Goal: Check status: Check status

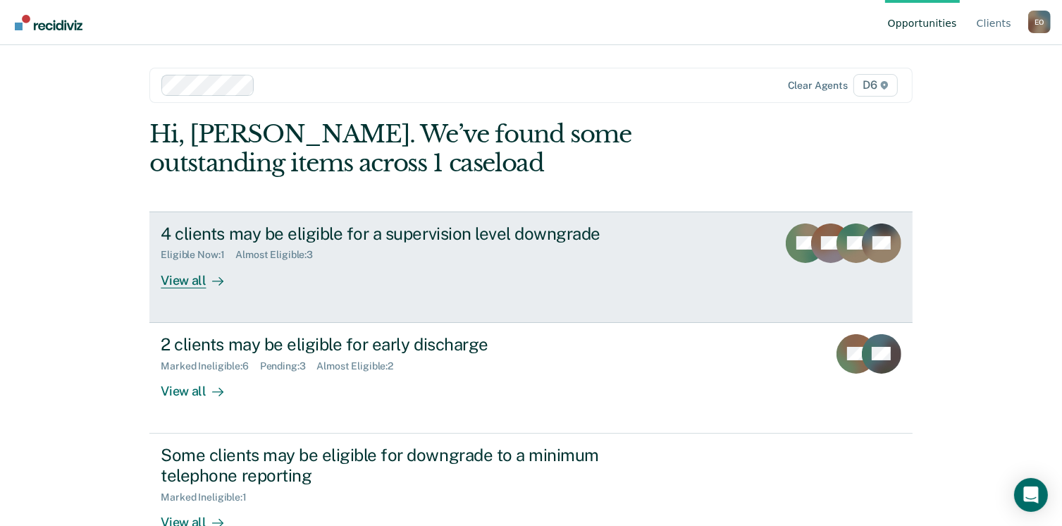
click at [460, 294] on link "4 clients may be eligible for a supervision level downgrade Eligible Now : 1 Al…" at bounding box center [530, 266] width 763 height 111
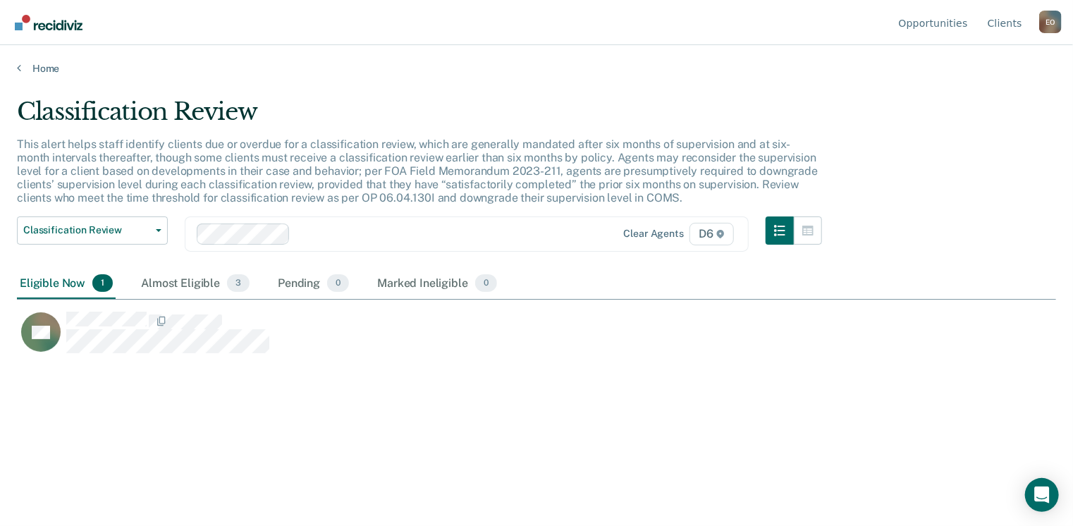
scroll to position [312, 1029]
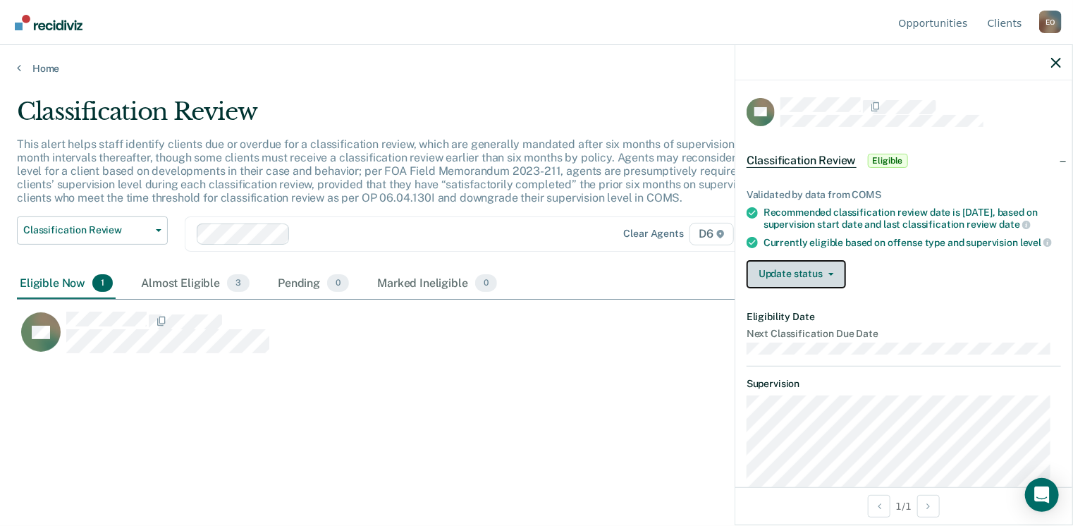
click at [790, 278] on button "Update status" at bounding box center [796, 274] width 99 height 28
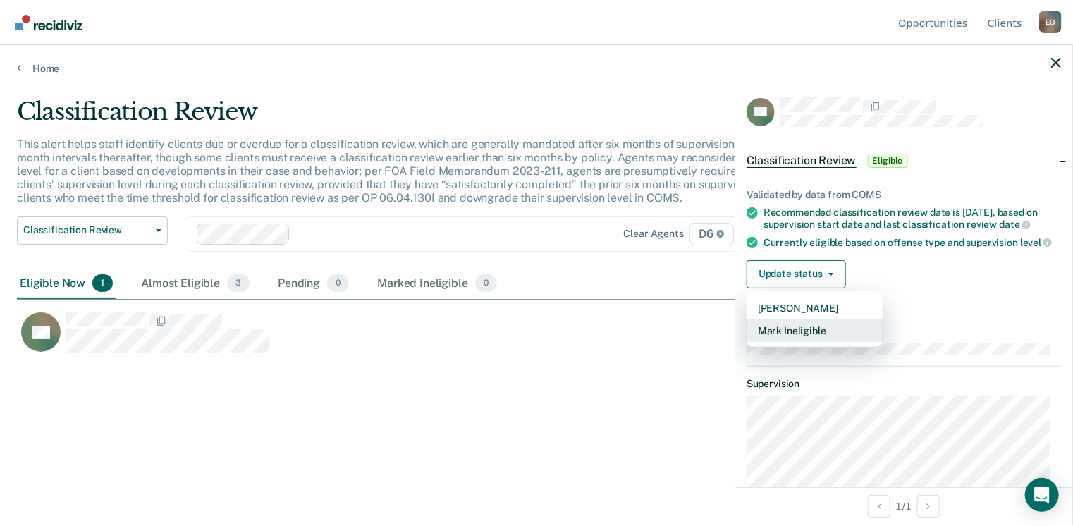
click at [792, 342] on button "Mark Ineligible" at bounding box center [815, 330] width 136 height 23
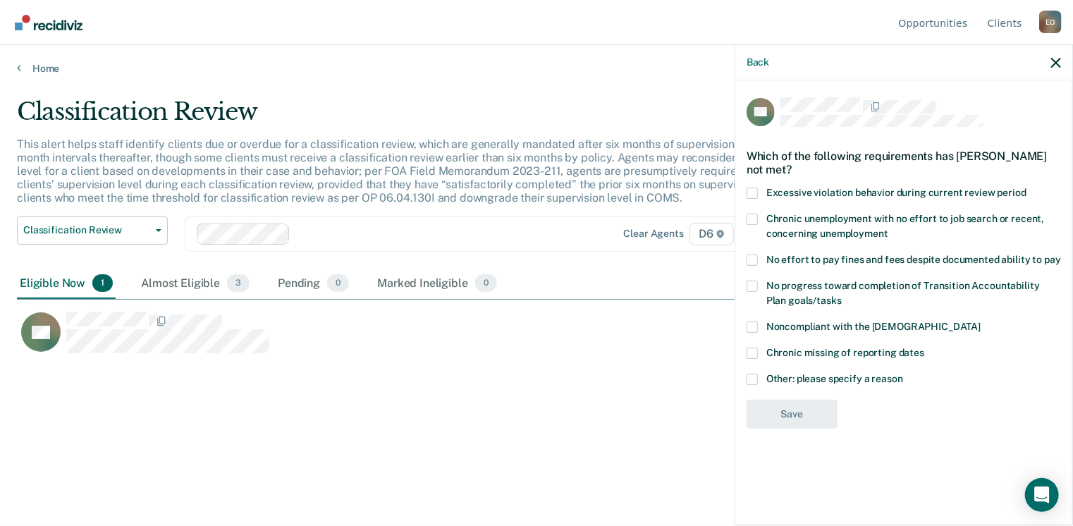
click at [763, 376] on label "Other: please specify a reason" at bounding box center [904, 381] width 314 height 15
click at [903, 374] on input "Other: please specify a reason" at bounding box center [903, 374] width 0 height 0
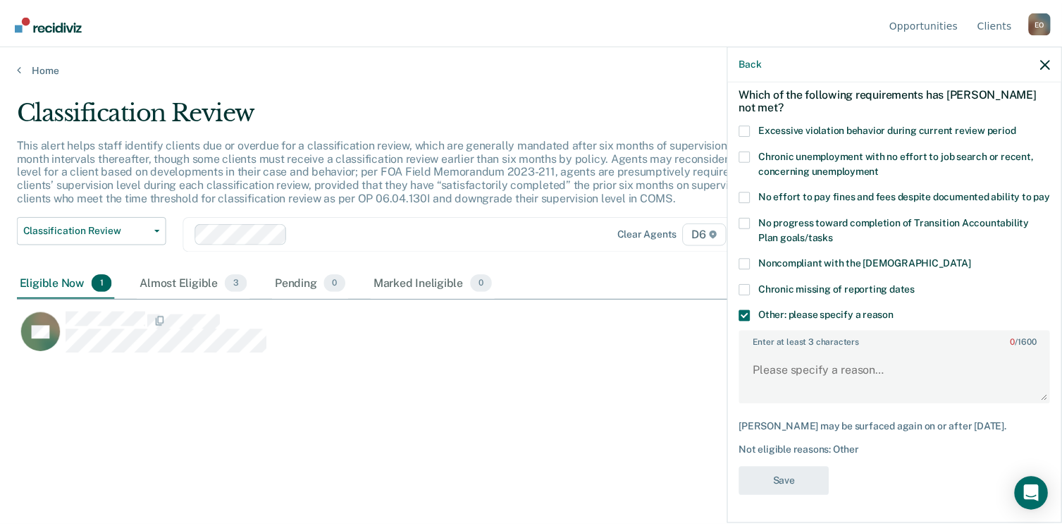
scroll to position [75, 0]
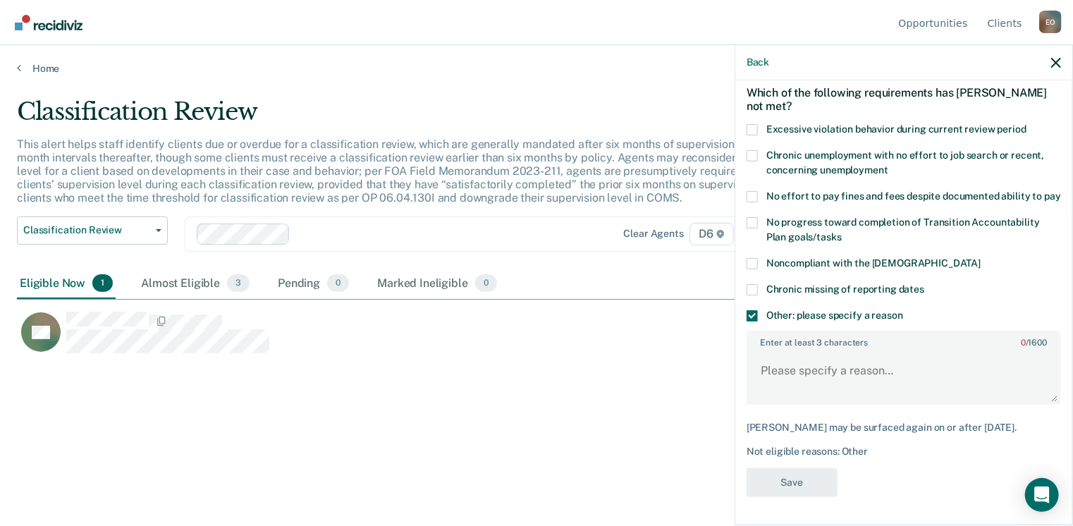
click at [1046, 63] on div "Back" at bounding box center [903, 62] width 337 height 35
click at [1054, 66] on icon "button" at bounding box center [1056, 63] width 10 height 10
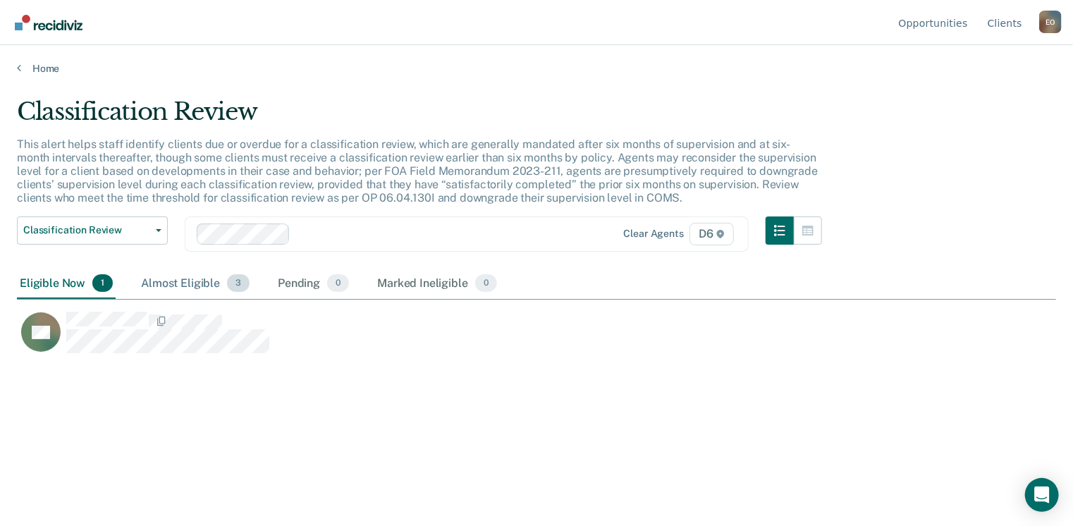
click at [168, 283] on div "Almost Eligible 3" at bounding box center [195, 284] width 114 height 31
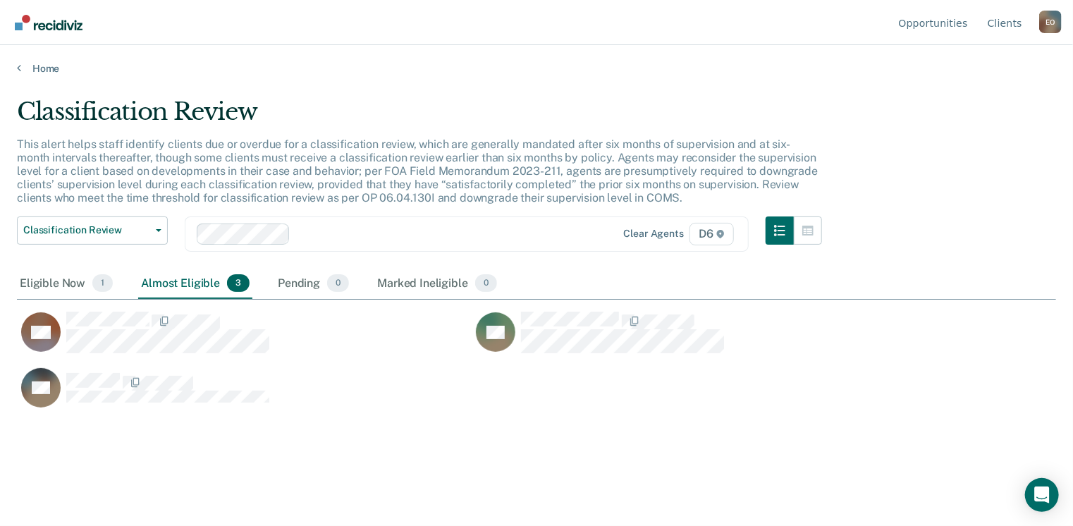
click at [46, 75] on main "Classification Review This alert helps staff identify clients due or overdue fo…" at bounding box center [536, 298] width 1073 height 447
click at [40, 69] on link "Home" at bounding box center [536, 68] width 1039 height 13
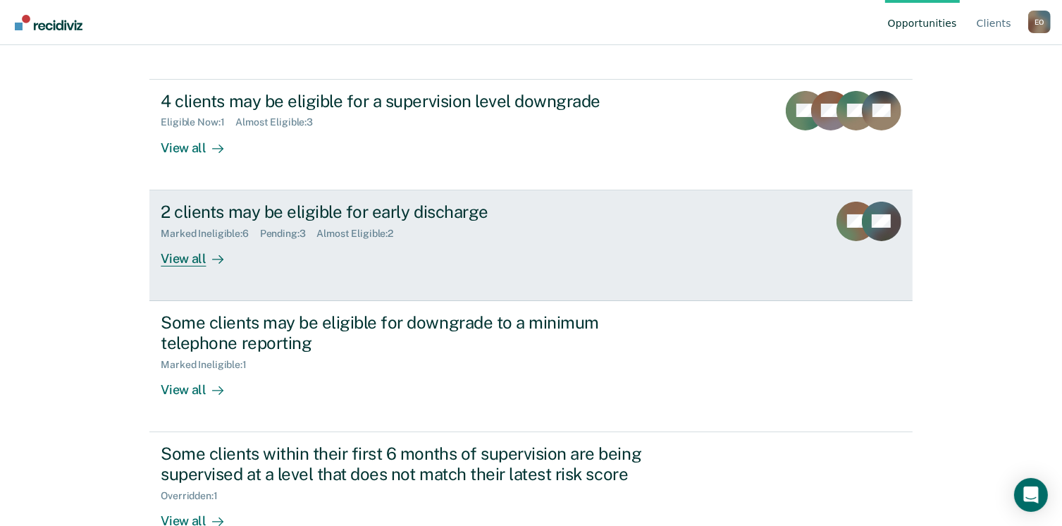
scroll to position [133, 0]
click at [231, 285] on link "2 clients may be eligible for early discharge Marked Ineligible : 6 Pending : 3…" at bounding box center [530, 245] width 763 height 111
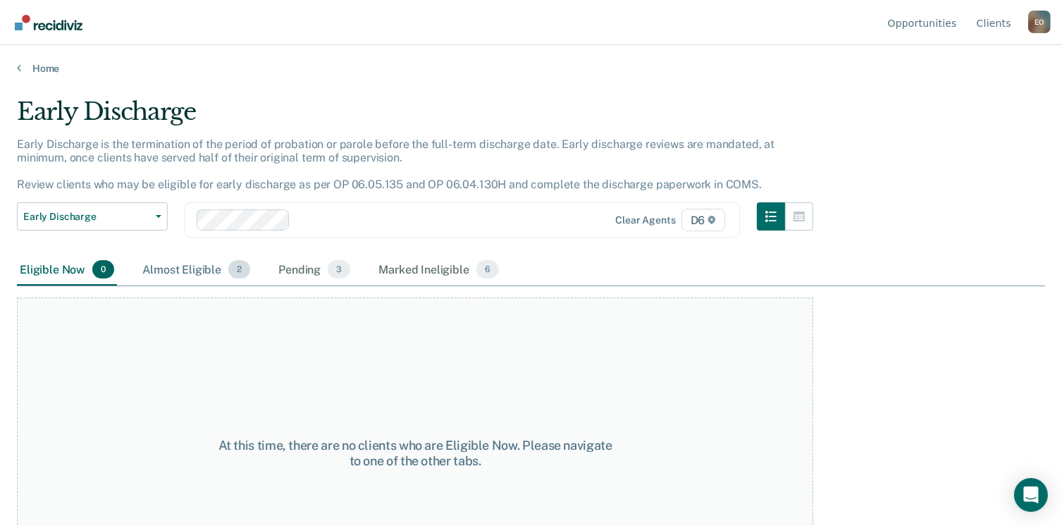
click at [203, 261] on div "Almost Eligible 2" at bounding box center [197, 269] width 114 height 31
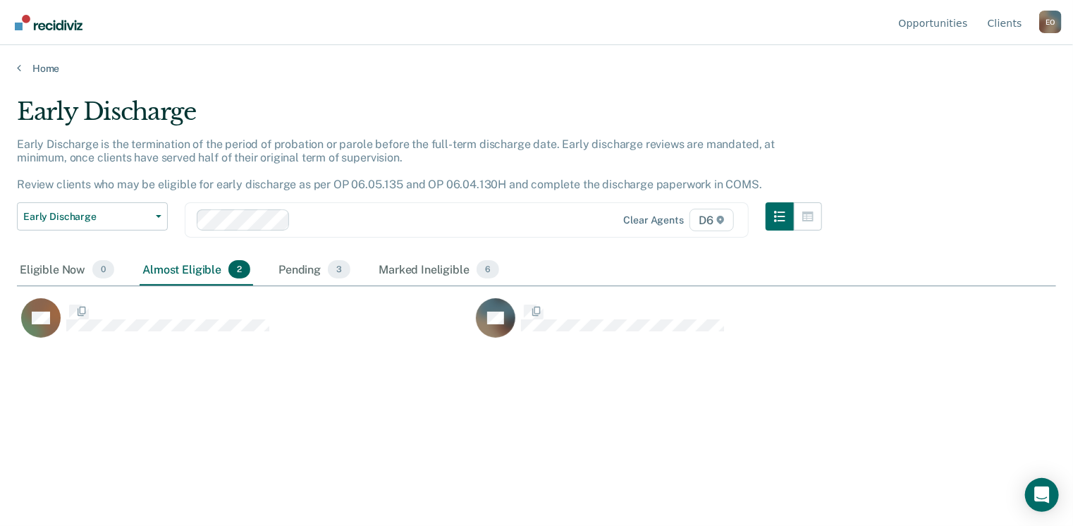
scroll to position [312, 1029]
click at [290, 274] on div "Pending 3" at bounding box center [315, 269] width 78 height 31
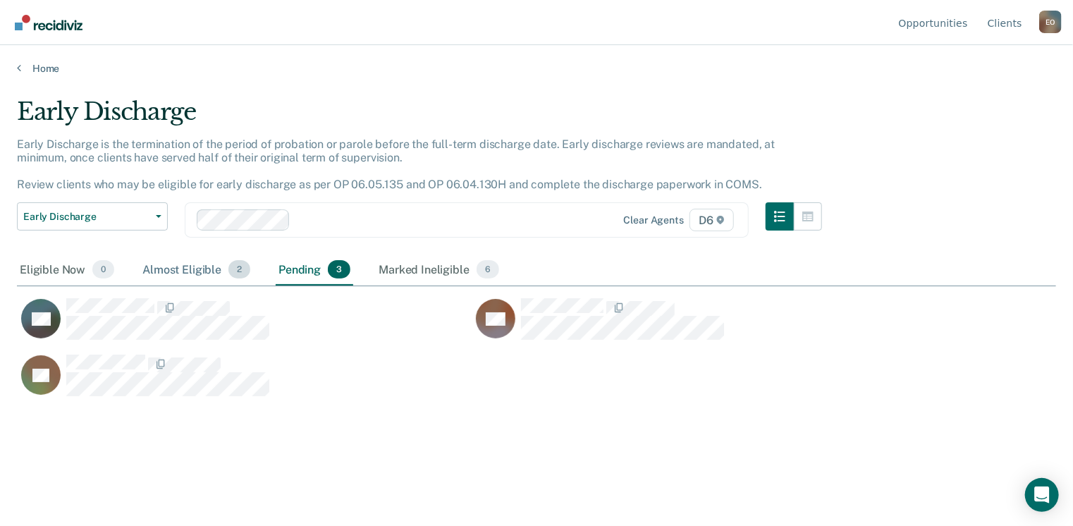
click at [182, 271] on div "Almost Eligible 2" at bounding box center [197, 269] width 114 height 31
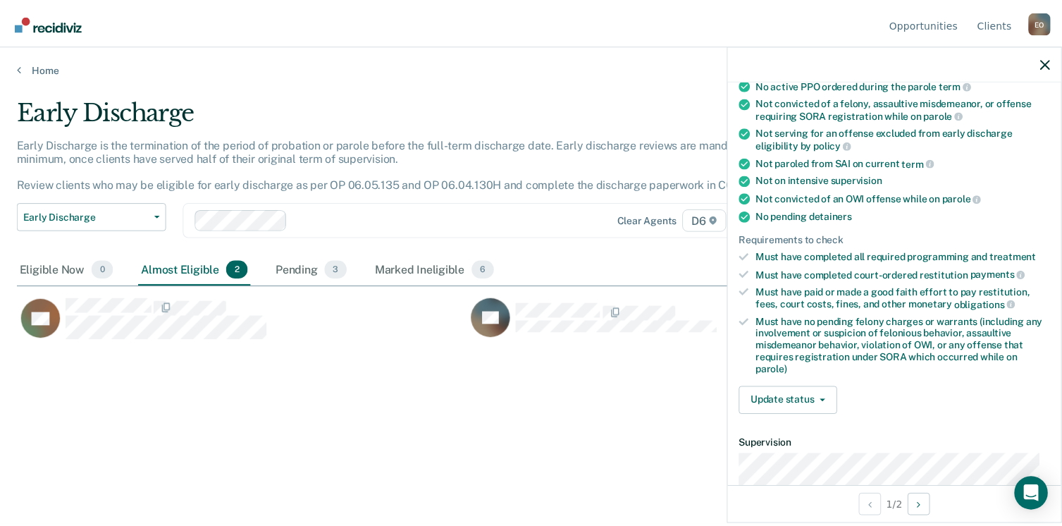
scroll to position [0, 0]
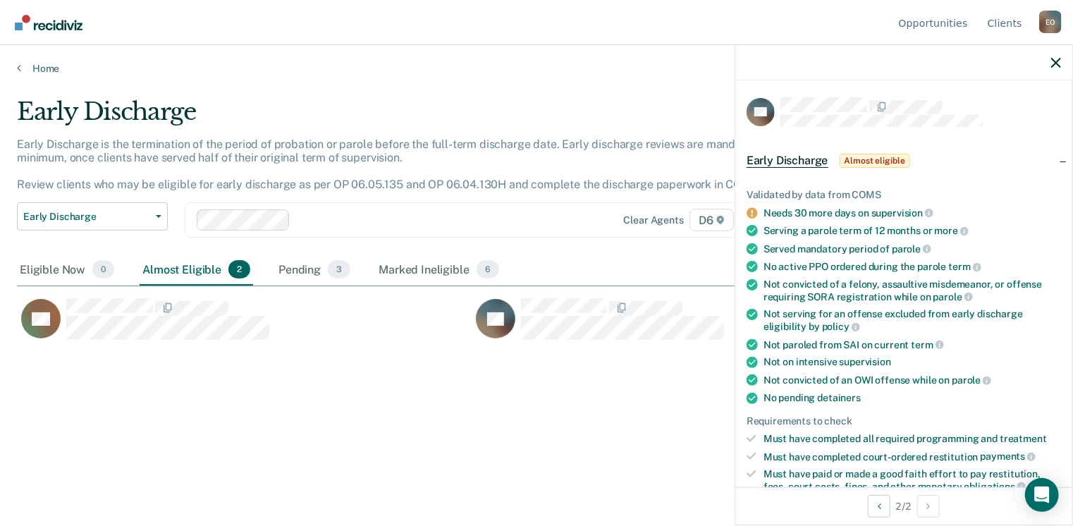
click at [1067, 71] on div at bounding box center [903, 62] width 337 height 35
click at [1057, 66] on icon "button" at bounding box center [1056, 63] width 10 height 10
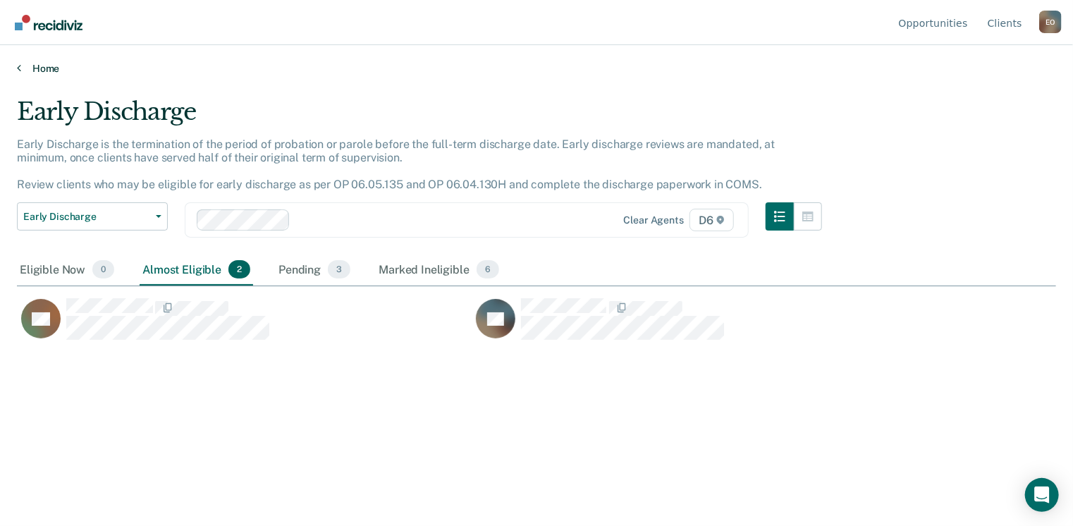
click at [45, 71] on link "Home" at bounding box center [536, 68] width 1039 height 13
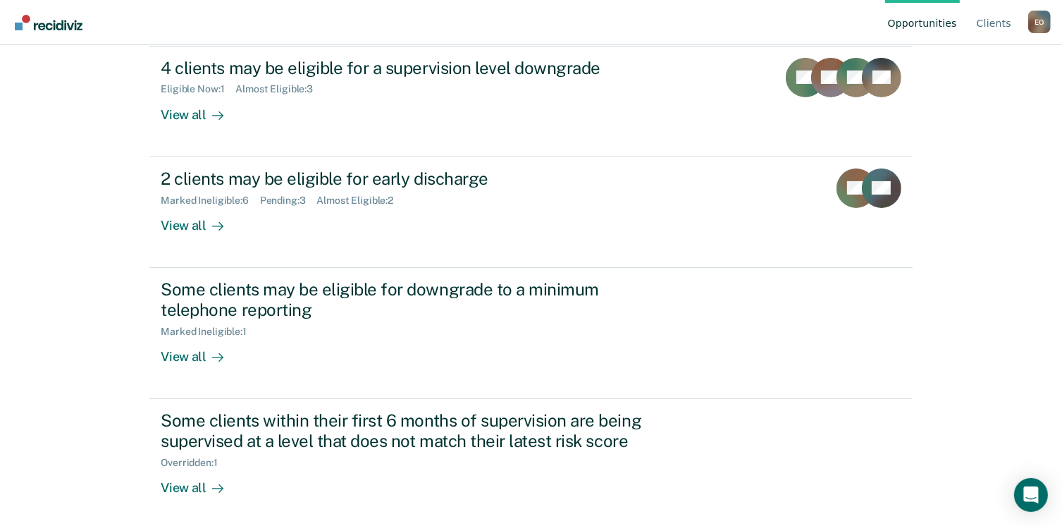
scroll to position [168, 0]
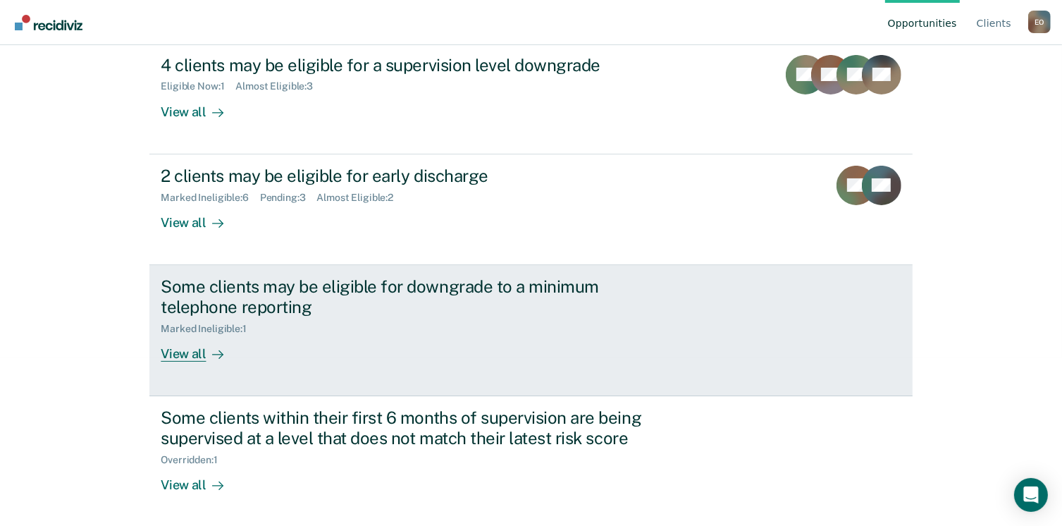
click at [716, 324] on link "Some clients may be eligible for downgrade to a minimum telephone reporting Mar…" at bounding box center [530, 330] width 763 height 131
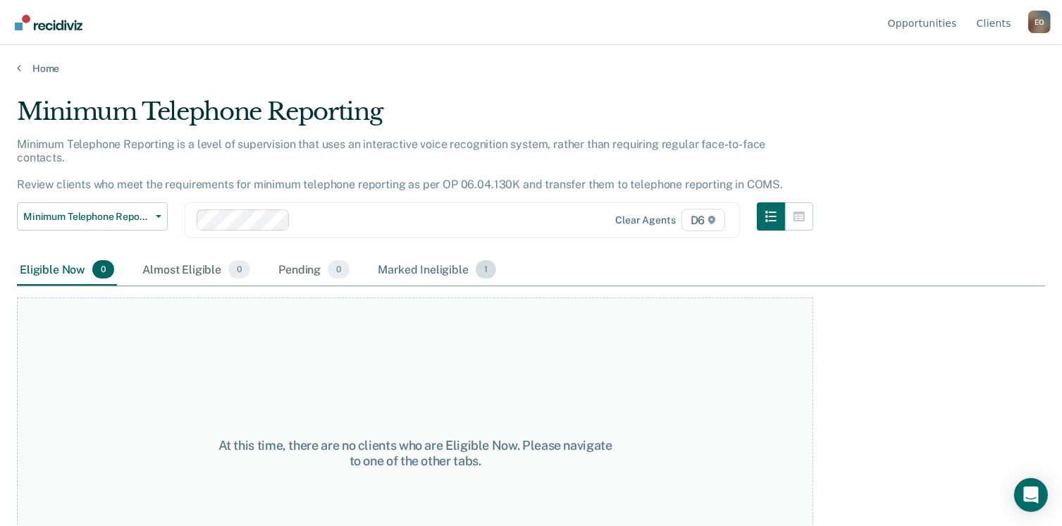
click at [441, 260] on div "Marked Ineligible 1" at bounding box center [437, 269] width 124 height 31
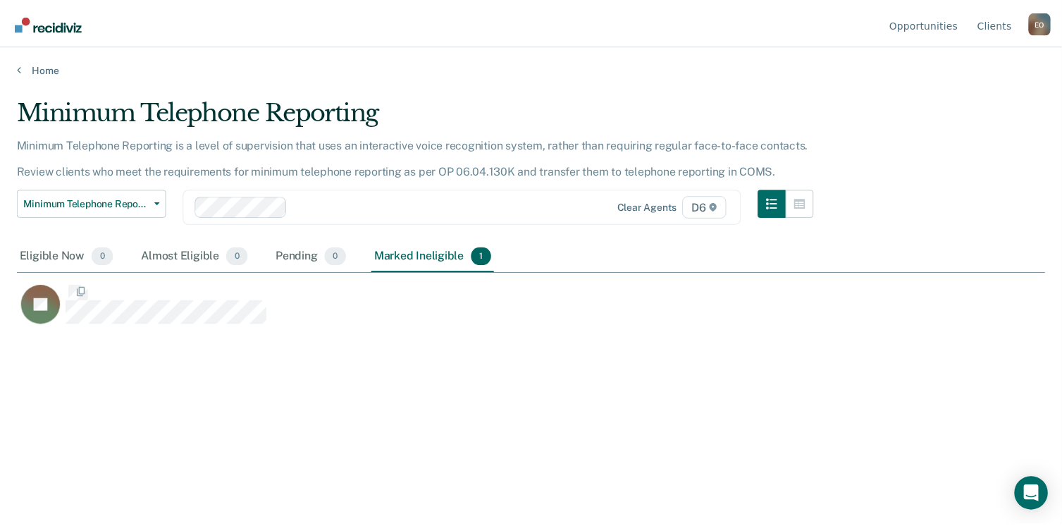
scroll to position [312, 1029]
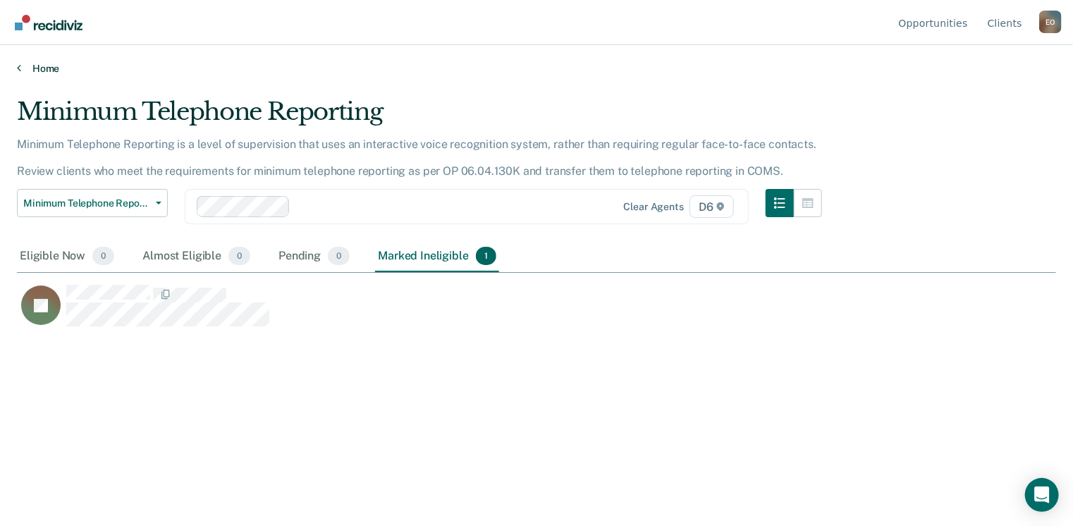
click at [20, 67] on icon at bounding box center [19, 67] width 4 height 11
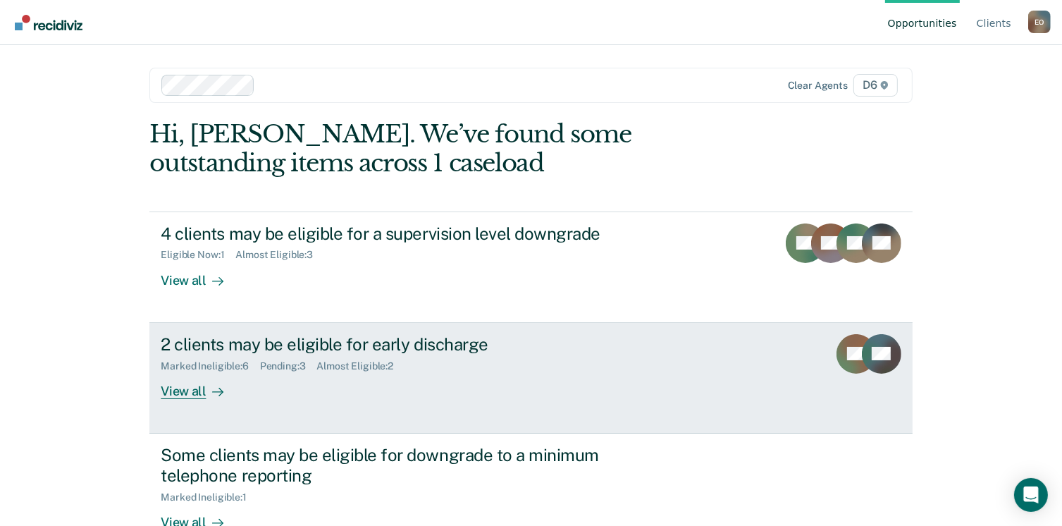
scroll to position [168, 0]
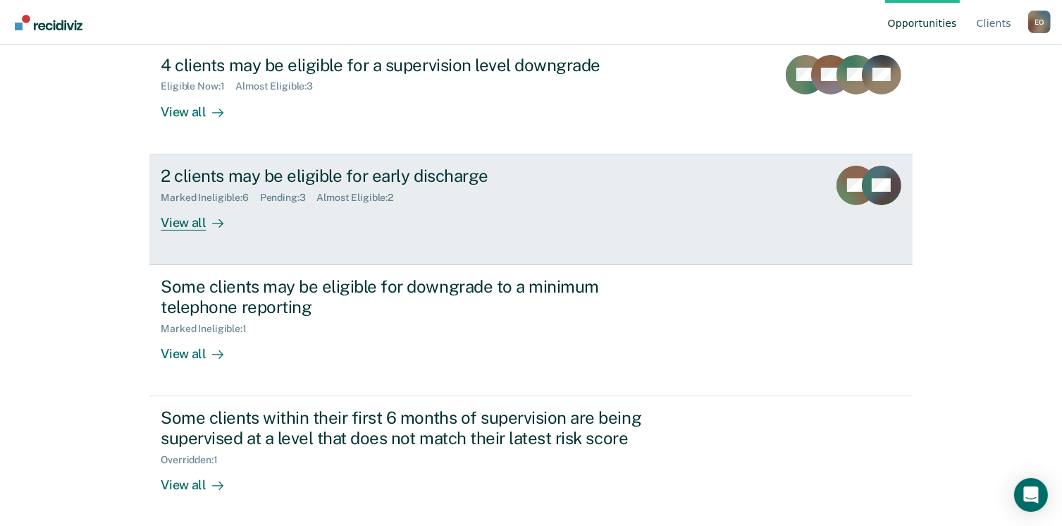
click at [362, 220] on div "2 clients may be eligible for early discharge Marked Ineligible : 6 Pending : 3…" at bounding box center [425, 198] width 529 height 65
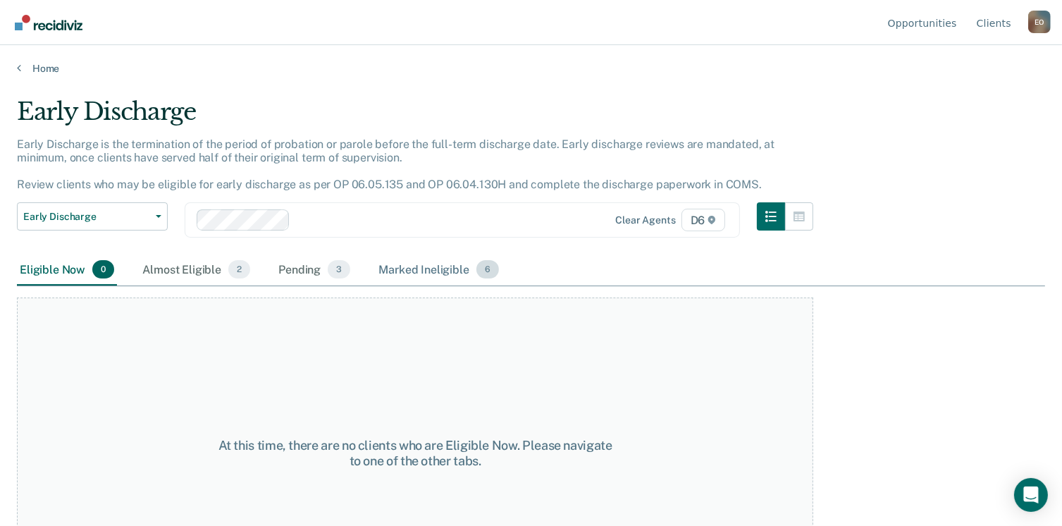
click at [434, 278] on div "Marked Ineligible 6" at bounding box center [439, 269] width 126 height 31
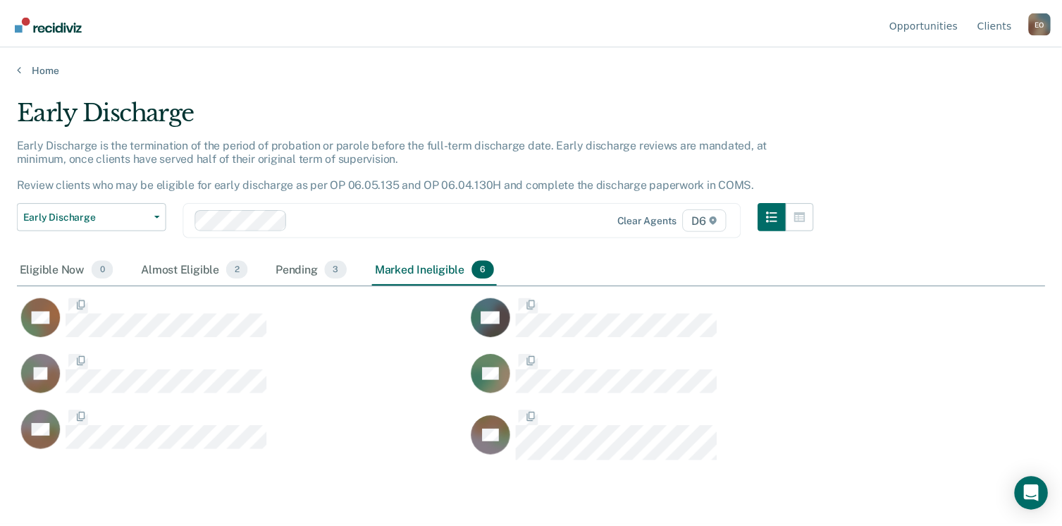
scroll to position [312, 1029]
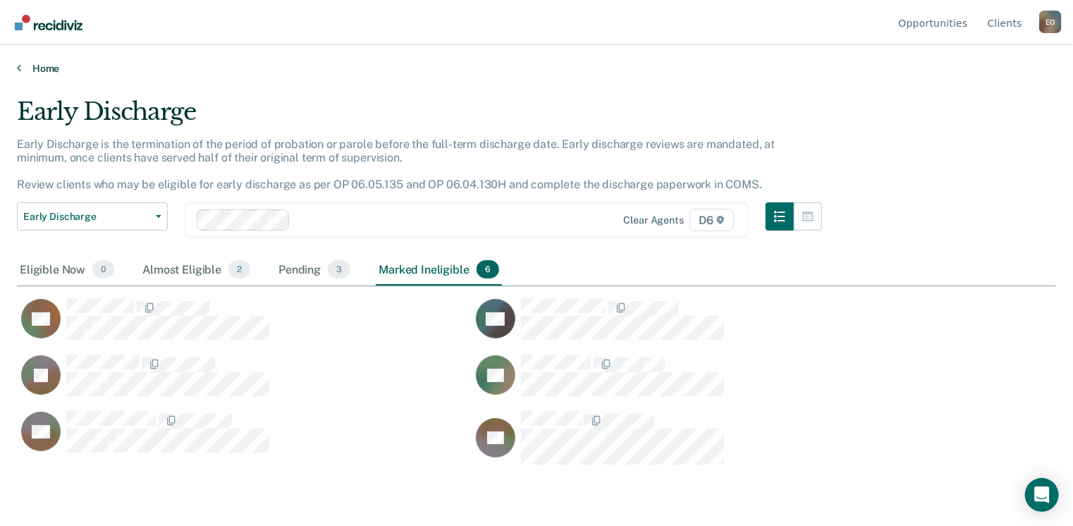
click at [20, 68] on icon at bounding box center [19, 67] width 4 height 11
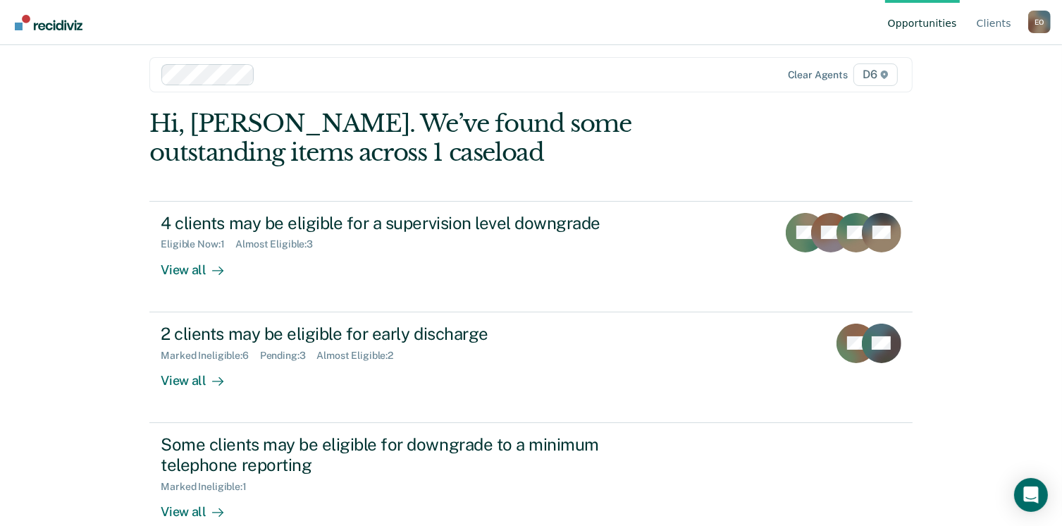
scroll to position [10, 0]
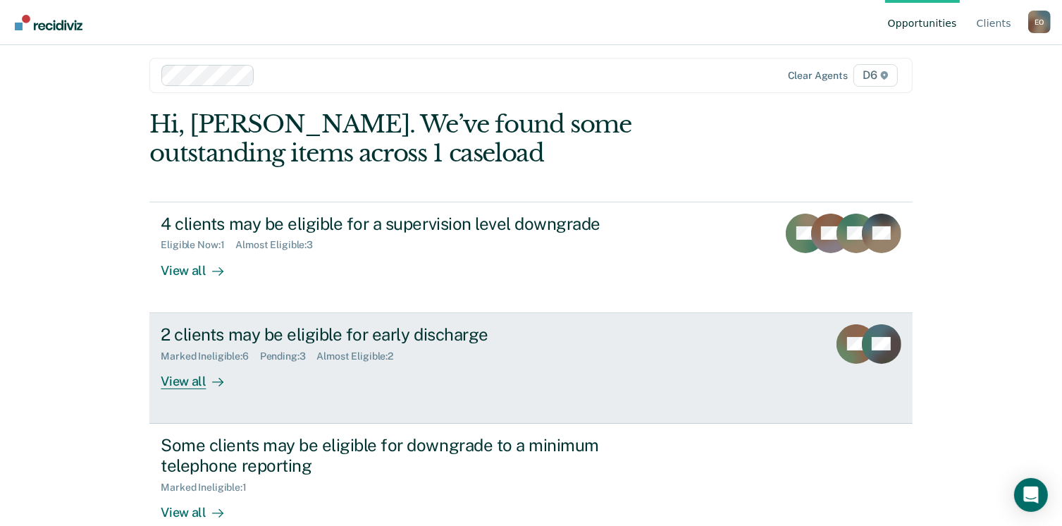
click at [190, 381] on div "View all" at bounding box center [200, 375] width 79 height 27
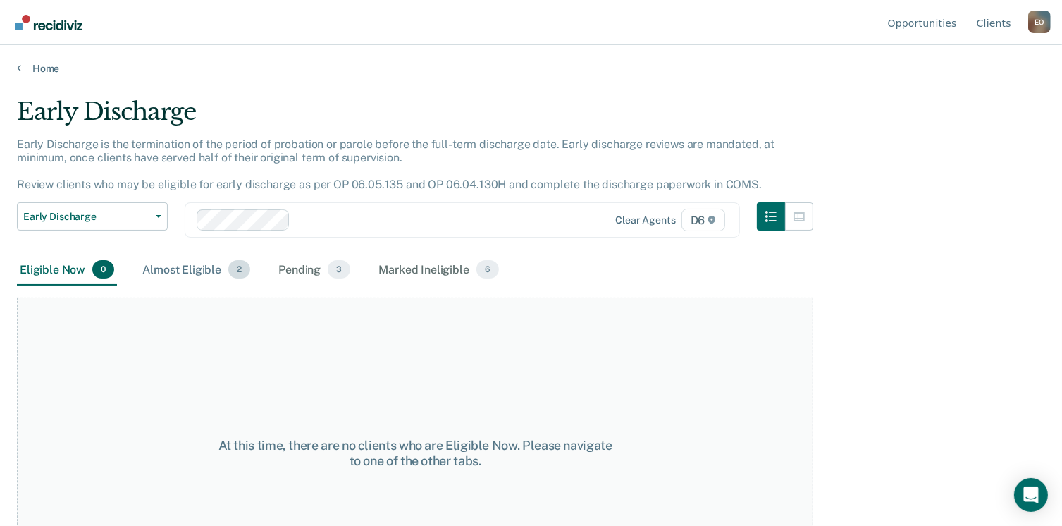
click at [164, 266] on div "Almost Eligible 2" at bounding box center [197, 269] width 114 height 31
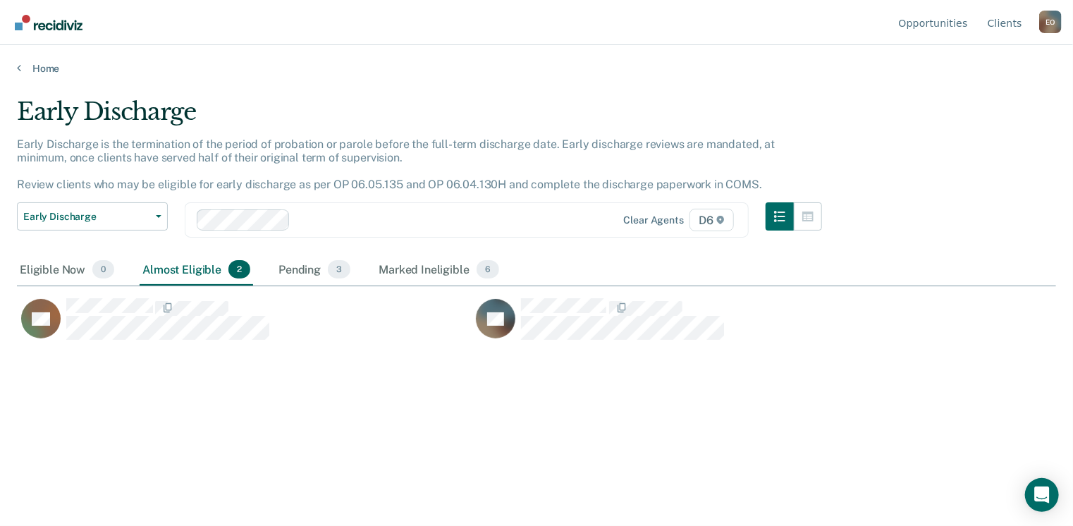
scroll to position [312, 1029]
click at [294, 269] on div "Pending 3" at bounding box center [315, 269] width 78 height 31
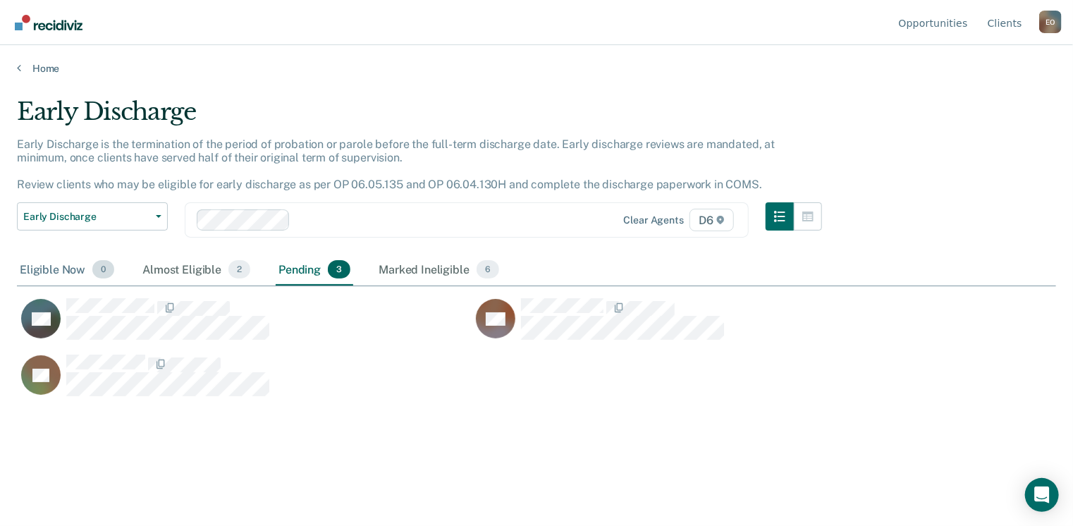
click at [63, 269] on div "Eligible Now 0" at bounding box center [67, 269] width 100 height 31
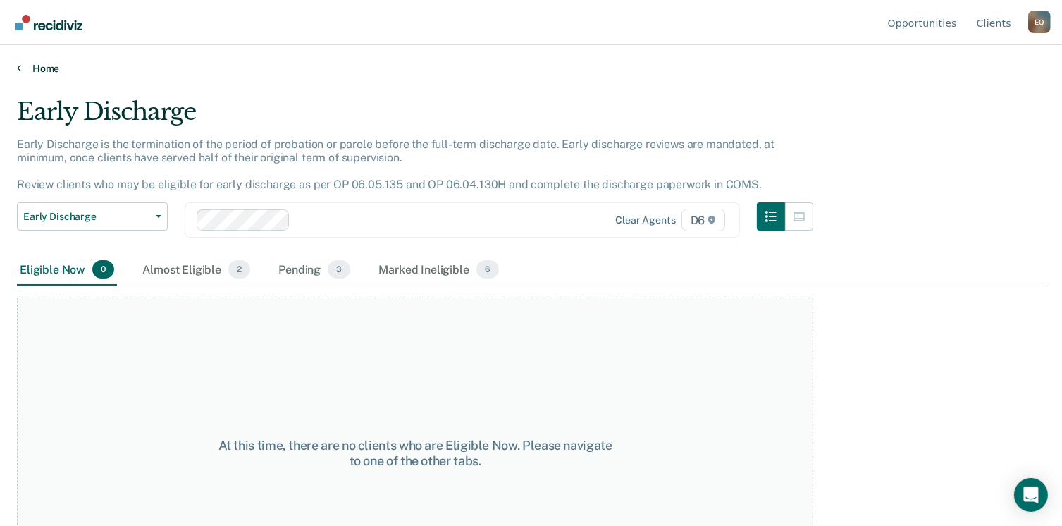
click at [17, 70] on icon at bounding box center [19, 67] width 4 height 11
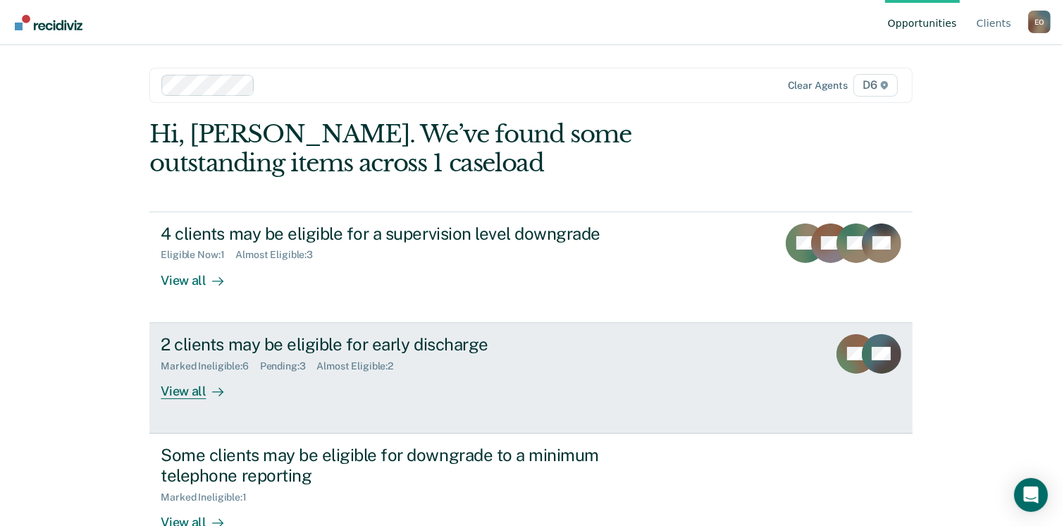
click at [161, 360] on div "Marked Ineligible : 6" at bounding box center [210, 366] width 99 height 12
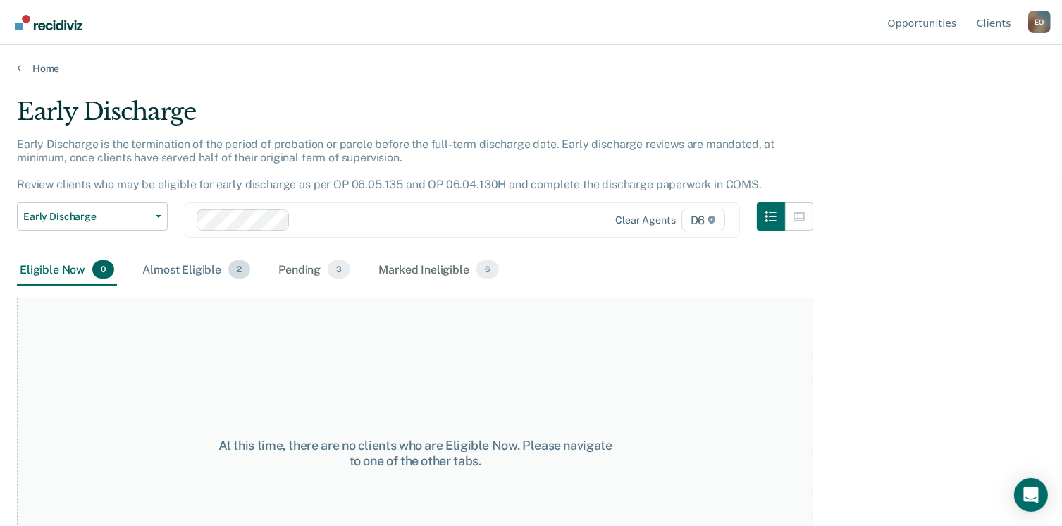
click at [168, 274] on div "Almost Eligible 2" at bounding box center [197, 269] width 114 height 31
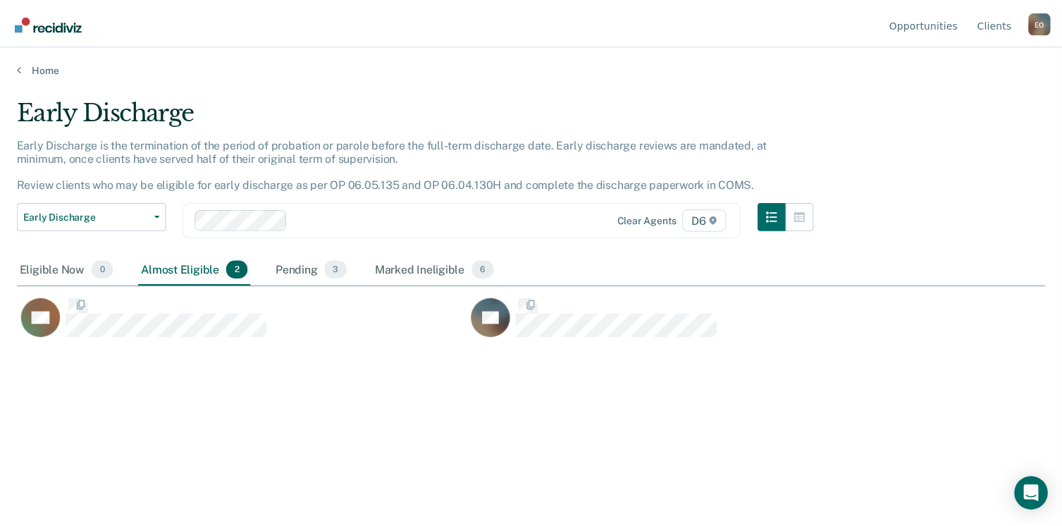
scroll to position [312, 1029]
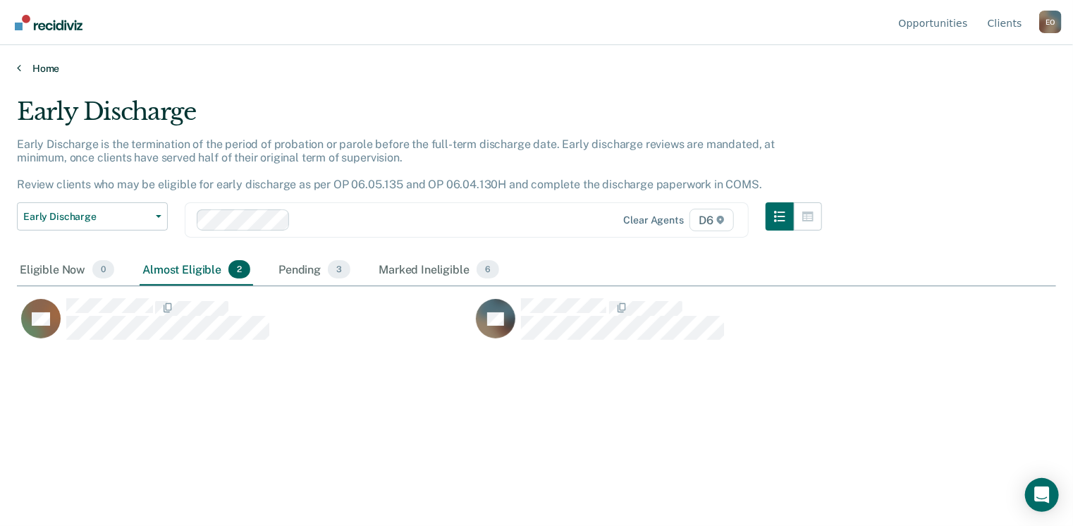
click at [37, 69] on link "Home" at bounding box center [536, 68] width 1039 height 13
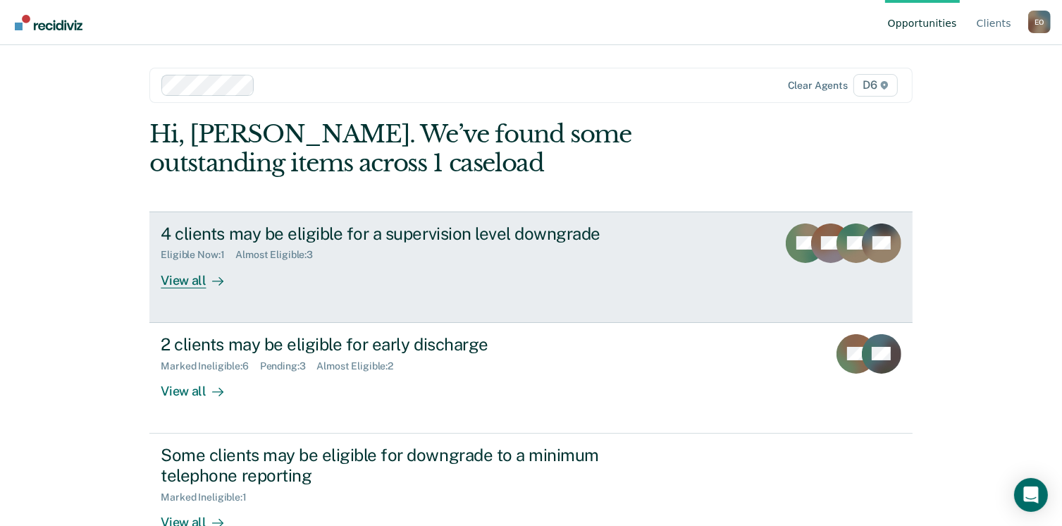
click at [518, 250] on div "Eligible Now : 1 Almost Eligible : 3" at bounding box center [408, 252] width 495 height 18
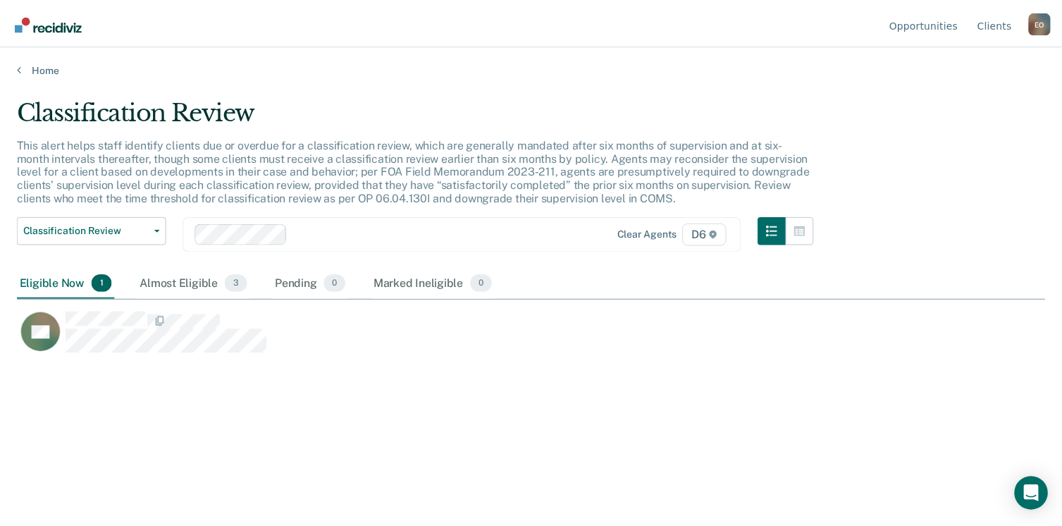
scroll to position [312, 1029]
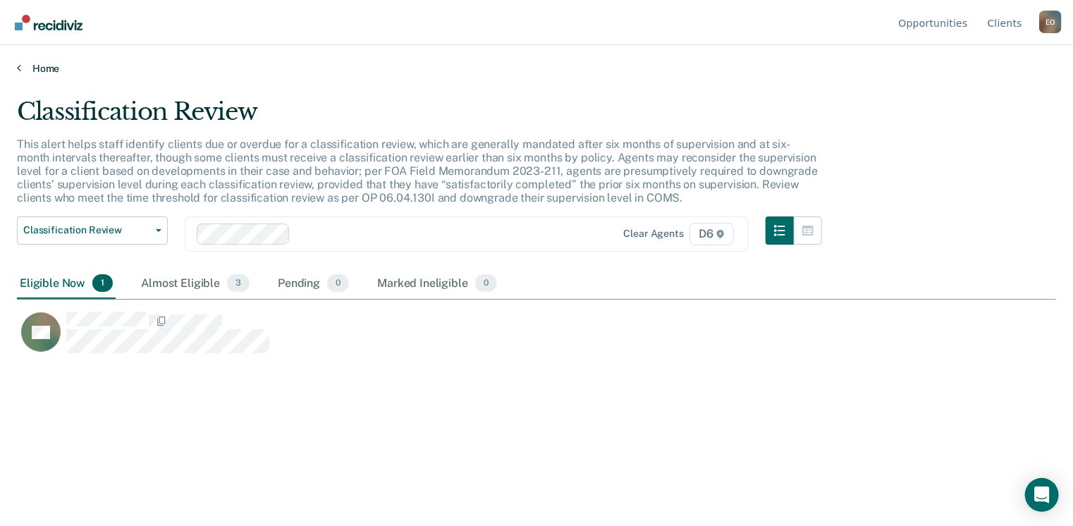
click at [33, 69] on link "Home" at bounding box center [536, 68] width 1039 height 13
